Goal: Obtain resource: Obtain resource

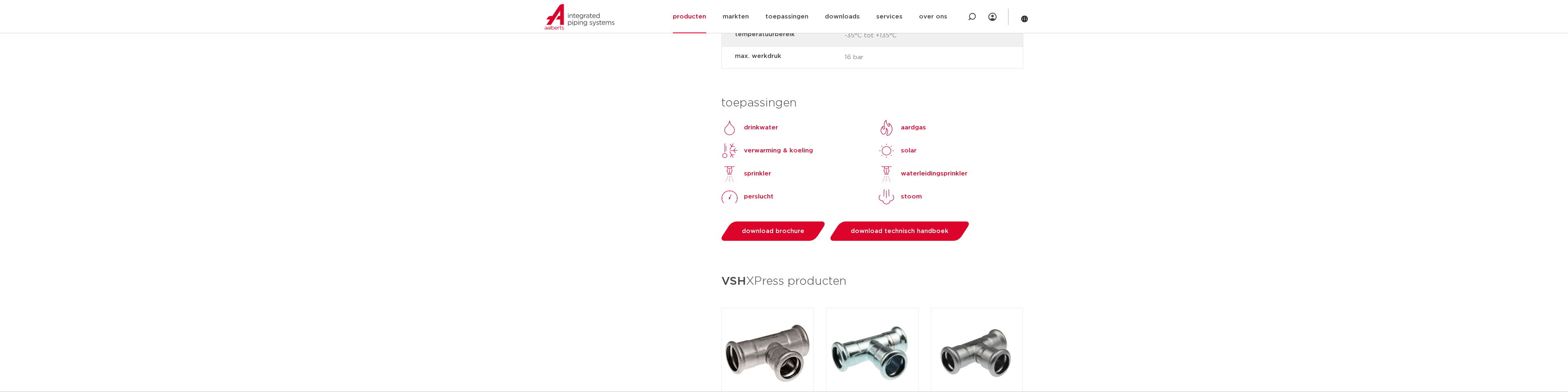
scroll to position [740, 0]
click at [844, 15] on link "downloads" at bounding box center [842, 17] width 35 height 33
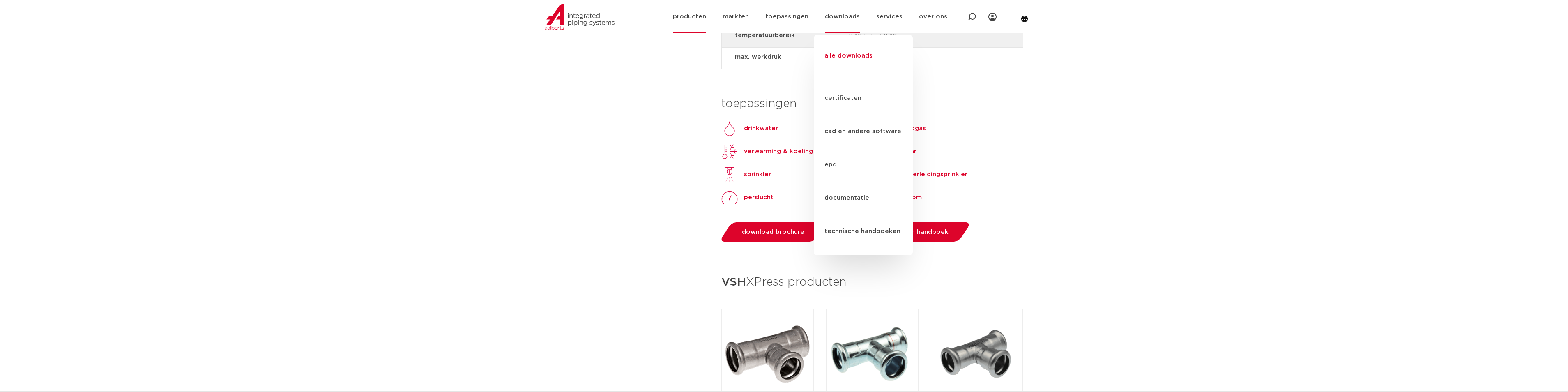
click at [851, 45] on link "alle downloads" at bounding box center [863, 60] width 99 height 33
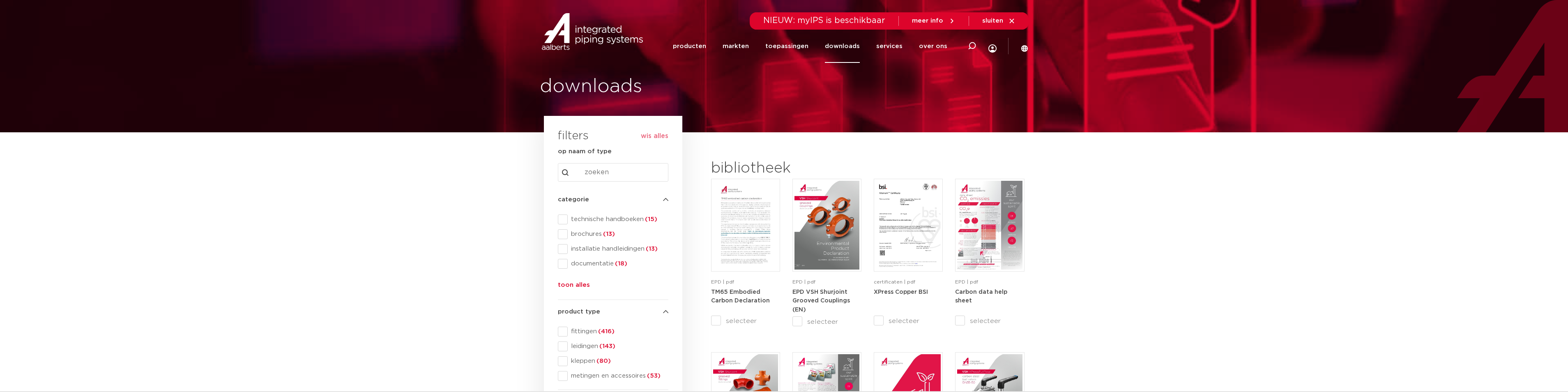
click at [599, 170] on input "Search content" at bounding box center [613, 172] width 111 height 18
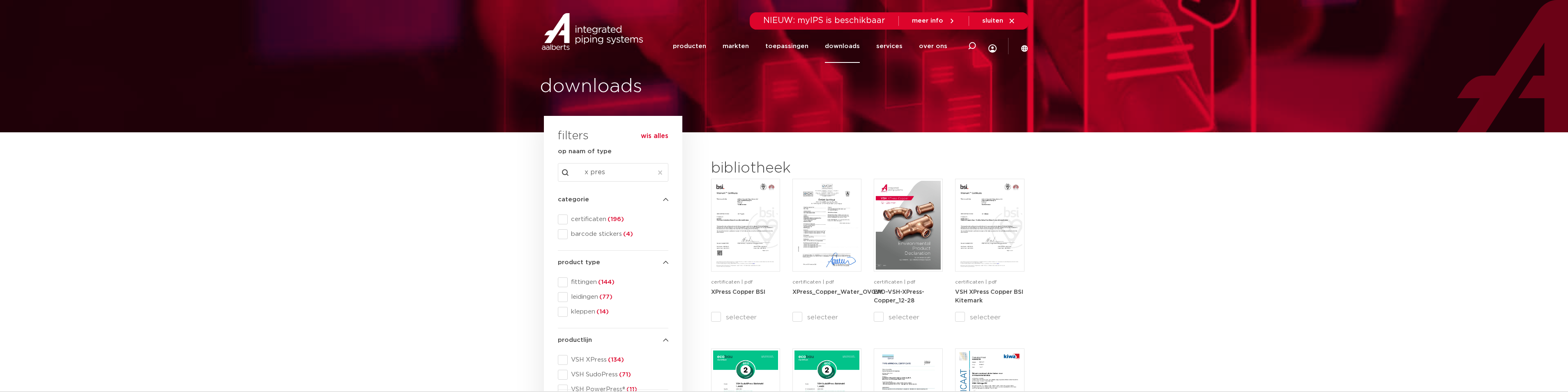
drag, startPoint x: 606, startPoint y: 171, endPoint x: 587, endPoint y: 171, distance: 19.0
click at [587, 171] on input "x pres" at bounding box center [613, 172] width 111 height 18
type input "xpress"
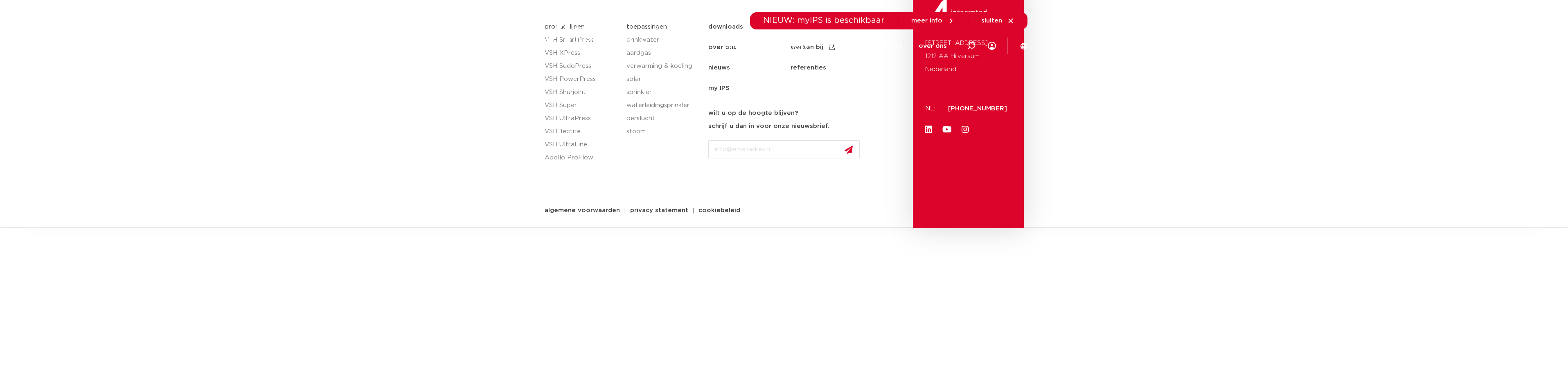
click at [573, 54] on div at bounding box center [593, 31] width 107 height 62
click at [573, 52] on div at bounding box center [593, 31] width 107 height 62
click at [564, 54] on div at bounding box center [593, 31] width 107 height 62
click at [549, 53] on div at bounding box center [593, 31] width 107 height 62
click at [996, 18] on span "sluiten" at bounding box center [992, 21] width 21 height 6
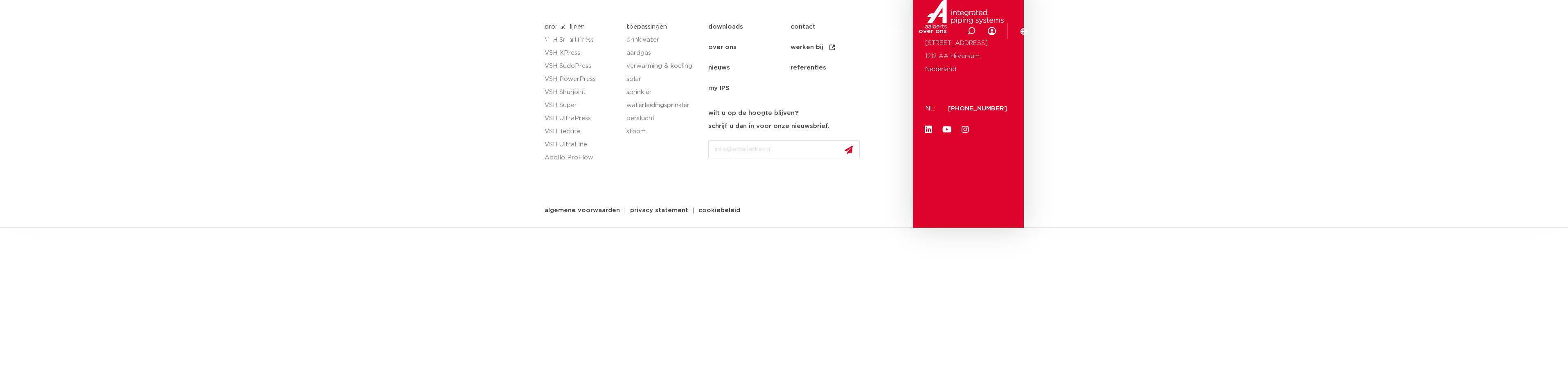
click at [580, 40] on img at bounding box center [593, 32] width 105 height 37
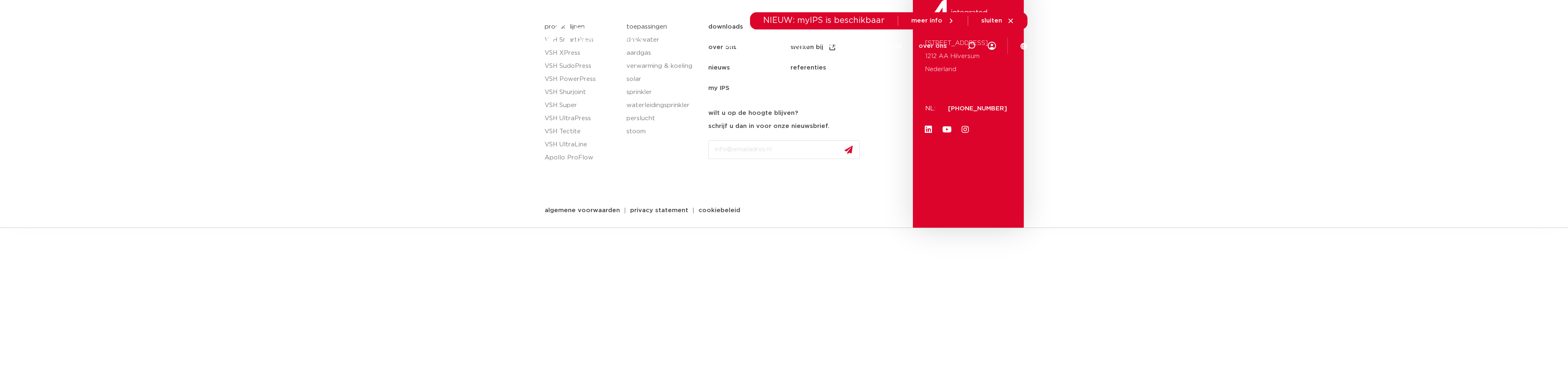
click at [560, 52] on div at bounding box center [593, 31] width 107 height 62
click at [1011, 21] on icon at bounding box center [1010, 20] width 4 height 4
click at [990, 19] on span "sluiten" at bounding box center [992, 21] width 21 height 6
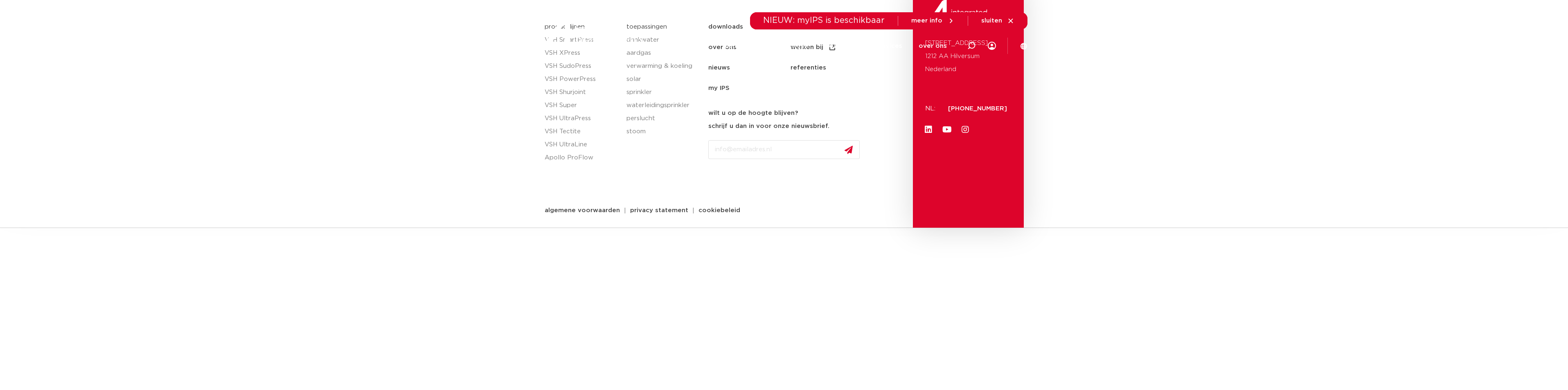
click at [990, 19] on span "sluiten" at bounding box center [992, 21] width 21 height 6
click at [572, 52] on div at bounding box center [593, 31] width 107 height 62
click at [572, 52] on div at bounding box center [593, 31] width 107 height 62
click at [586, 51] on div at bounding box center [593, 31] width 107 height 62
click at [569, 52] on div at bounding box center [593, 31] width 107 height 62
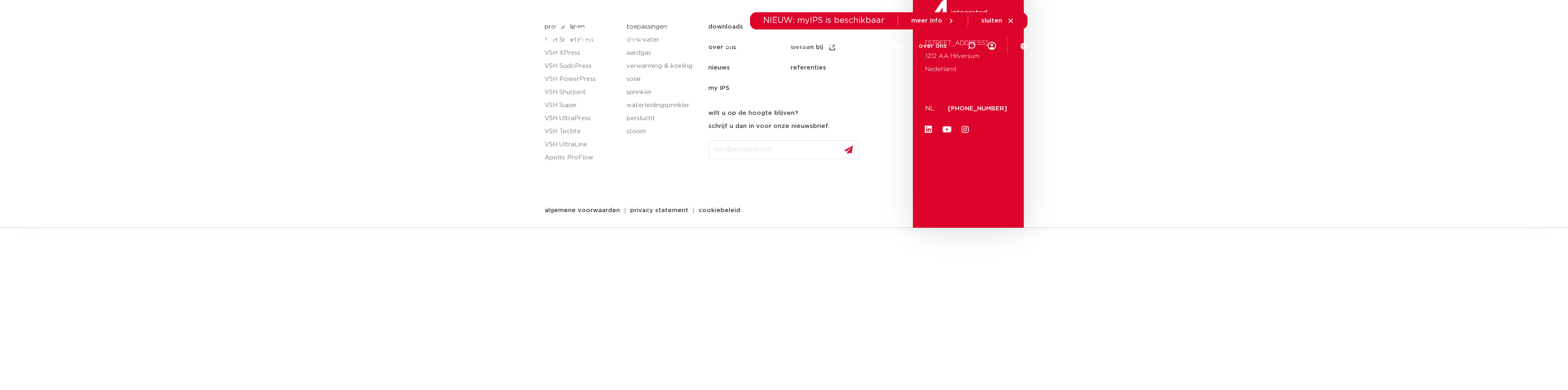
click at [569, 52] on div at bounding box center [593, 31] width 107 height 62
